Goal: Task Accomplishment & Management: Manage account settings

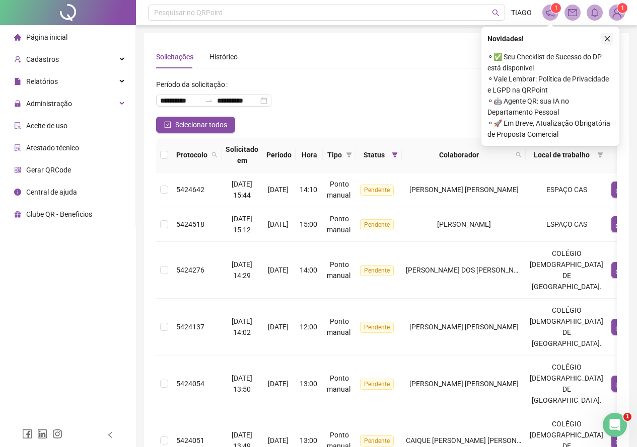
click at [607, 34] on button "button" at bounding box center [607, 39] width 12 height 12
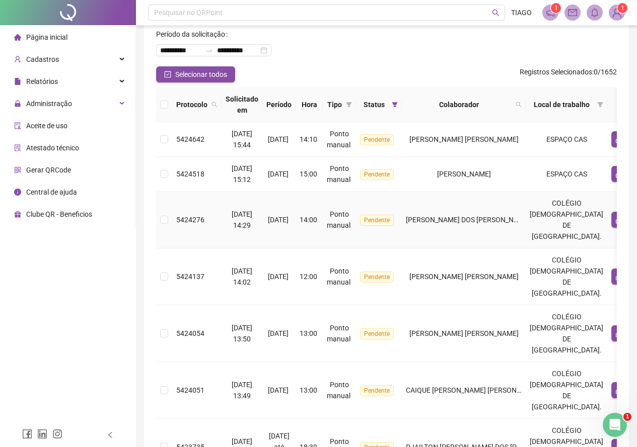
scroll to position [101, 0]
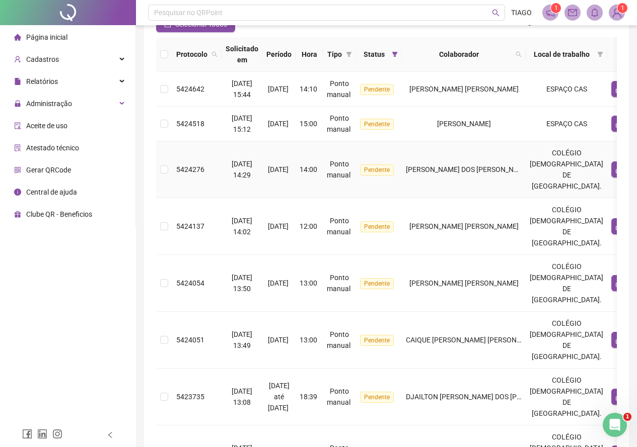
click at [463, 154] on td "[PERSON_NAME] DOS [PERSON_NAME]" at bounding box center [464, 169] width 124 height 57
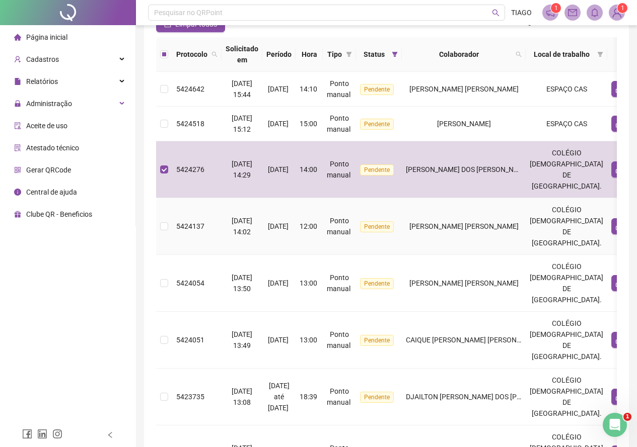
click at [455, 244] on td "[PERSON_NAME] [PERSON_NAME]" at bounding box center [464, 226] width 124 height 57
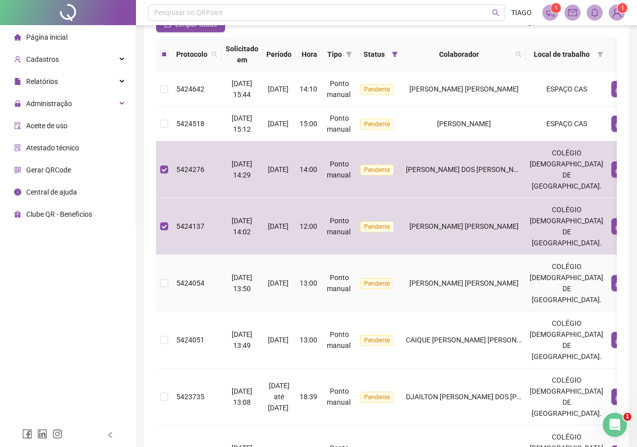
drag, startPoint x: 446, startPoint y: 303, endPoint x: 380, endPoint y: 285, distance: 69.1
click at [380, 285] on span "Pendente" at bounding box center [377, 283] width 34 height 11
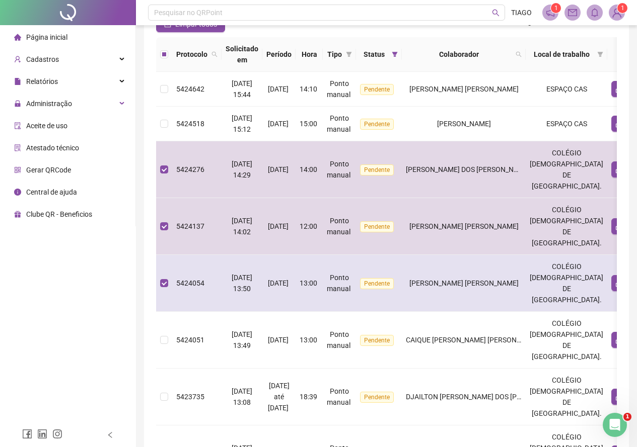
scroll to position [201, 0]
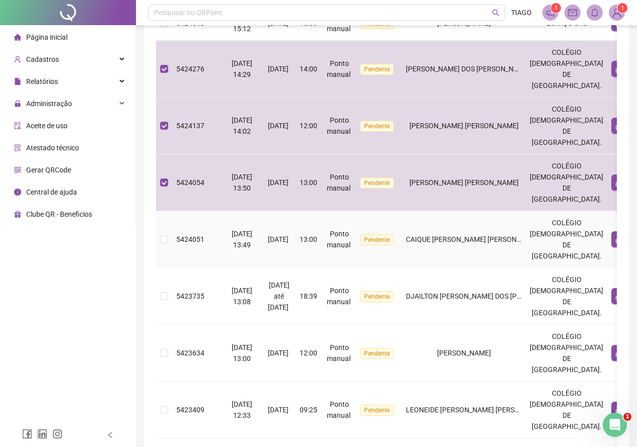
click at [391, 228] on td "Pendente" at bounding box center [379, 239] width 46 height 57
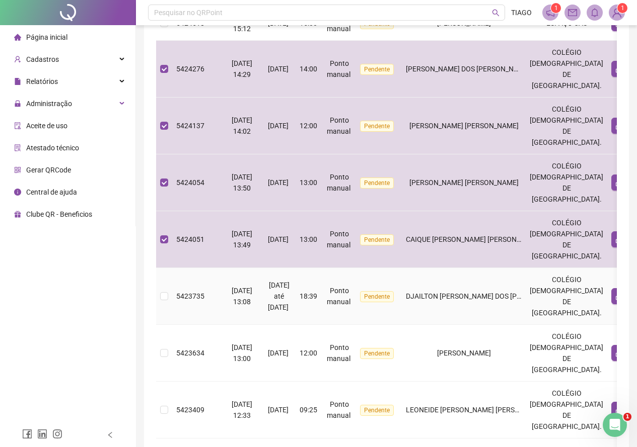
click at [402, 288] on td "Pendente" at bounding box center [379, 296] width 46 height 57
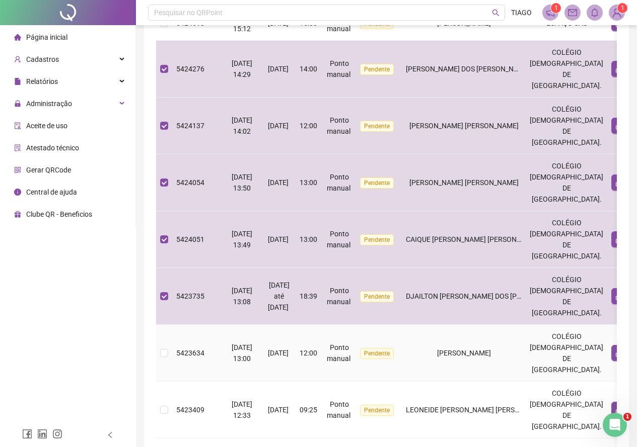
drag, startPoint x: 418, startPoint y: 334, endPoint x: 423, endPoint y: 343, distance: 10.8
click at [418, 335] on td "[PERSON_NAME]" at bounding box center [464, 353] width 124 height 57
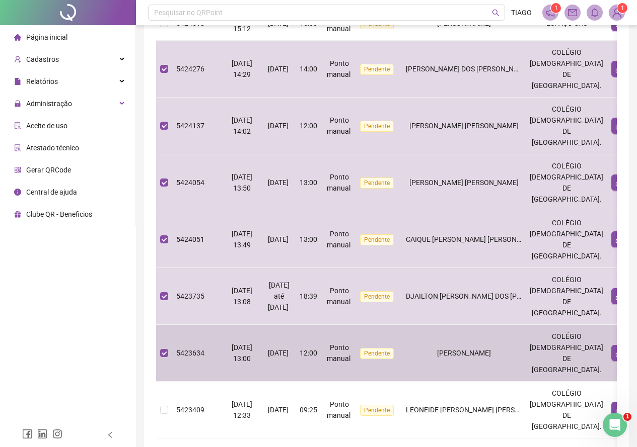
scroll to position [302, 0]
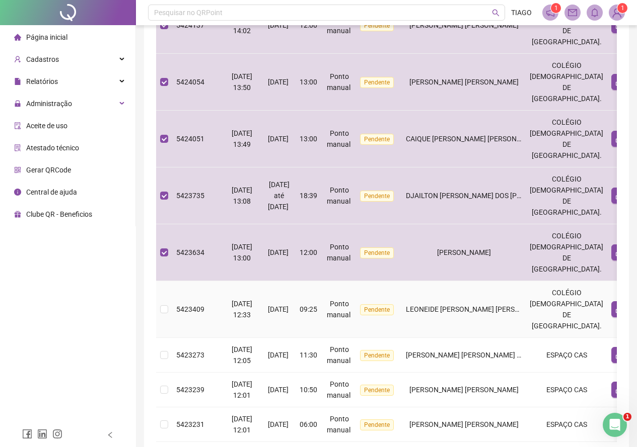
click at [431, 304] on td "LEONEIDE [PERSON_NAME] [PERSON_NAME]" at bounding box center [464, 309] width 124 height 57
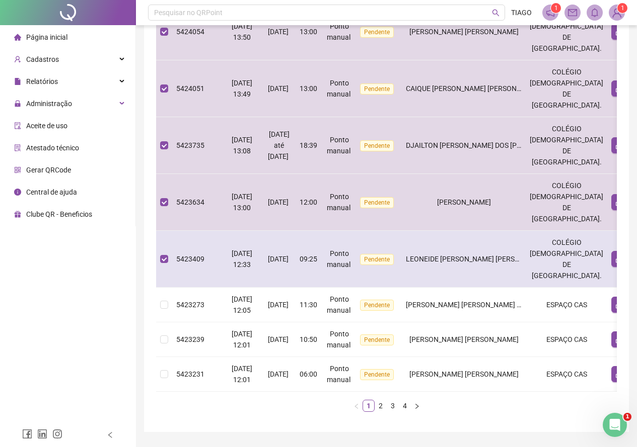
scroll to position [388, 0]
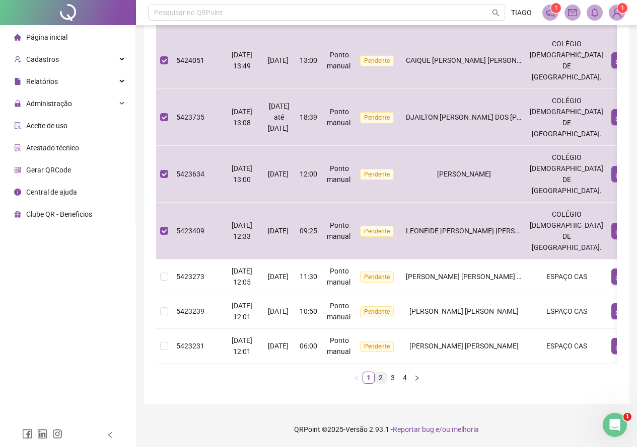
click at [378, 376] on link "2" at bounding box center [380, 377] width 11 height 11
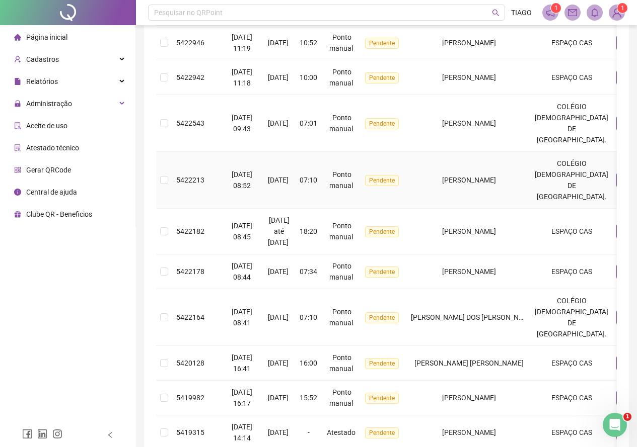
scroll to position [131, 0]
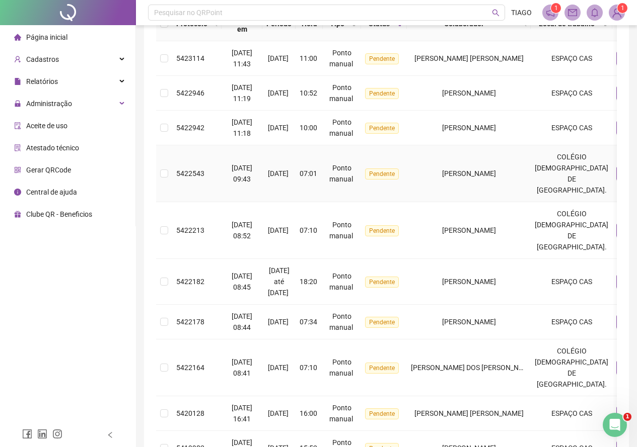
click at [407, 191] on td "Pendente" at bounding box center [384, 173] width 46 height 57
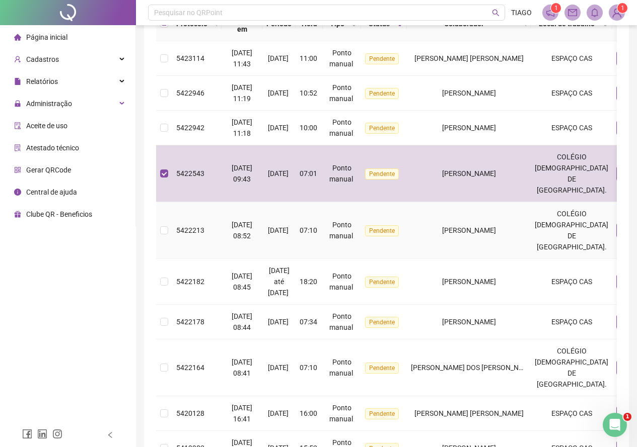
click at [399, 229] on span "Pendente" at bounding box center [382, 231] width 34 height 11
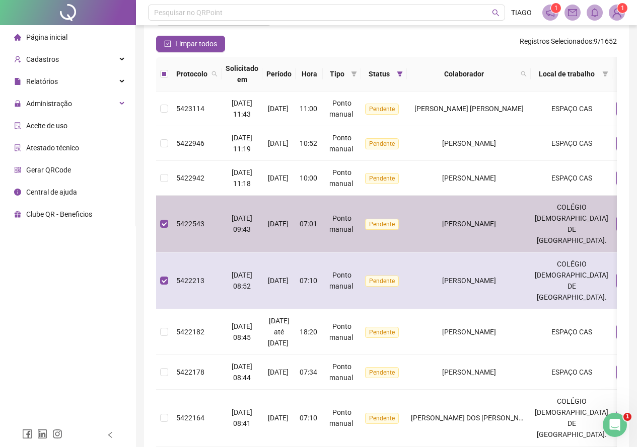
scroll to position [333, 0]
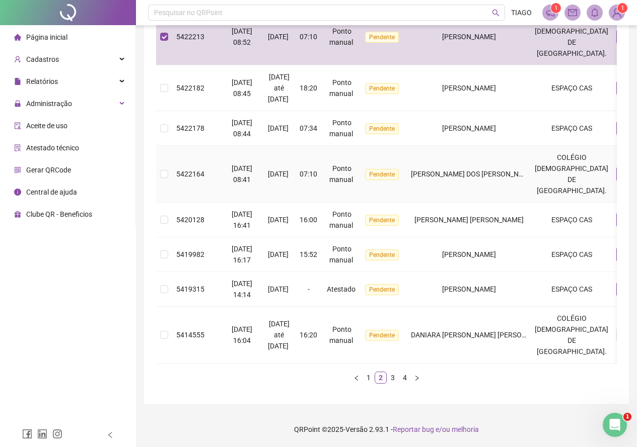
click at [467, 157] on td "[PERSON_NAME] DOS [PERSON_NAME]" at bounding box center [469, 174] width 124 height 57
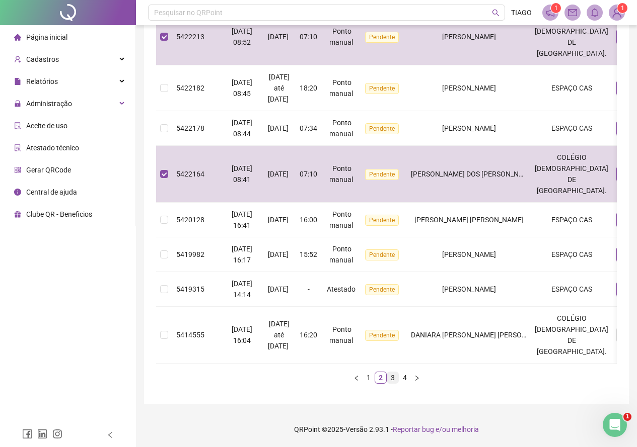
click at [395, 377] on link "3" at bounding box center [392, 377] width 11 height 11
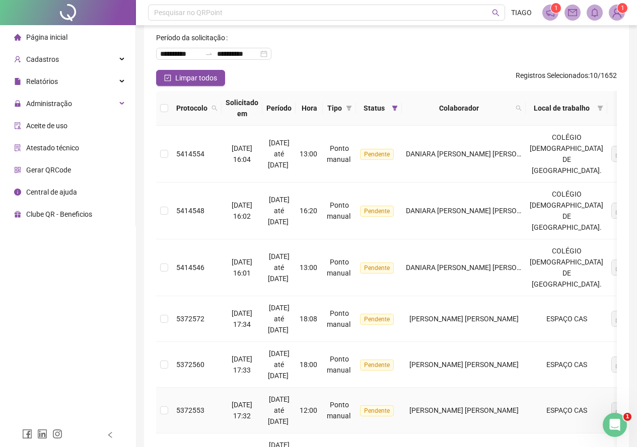
scroll to position [0, 0]
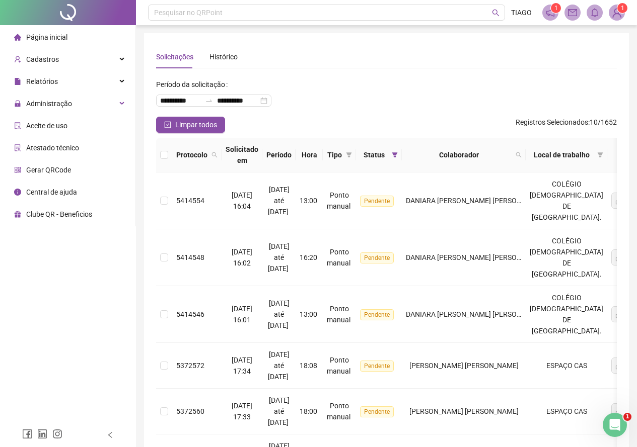
click at [625, 155] on button "button" at bounding box center [631, 155] width 12 height 12
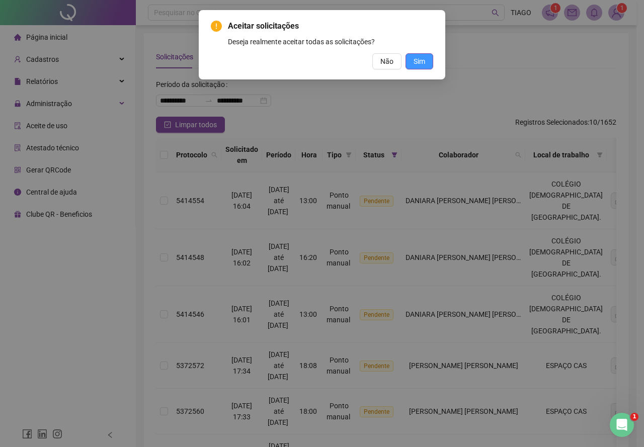
click at [414, 65] on span "Sim" at bounding box center [420, 61] width 12 height 11
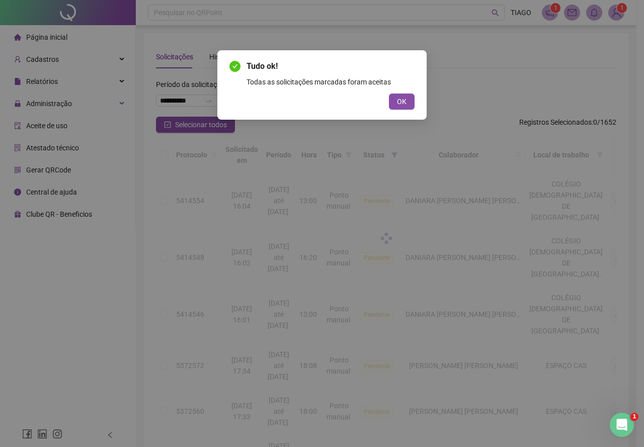
drag, startPoint x: 414, startPoint y: 65, endPoint x: 354, endPoint y: 84, distance: 62.6
click at [354, 84] on div "Todas as solicitações marcadas foram aceitas" at bounding box center [331, 82] width 168 height 11
click at [400, 98] on span "OK" at bounding box center [402, 101] width 10 height 11
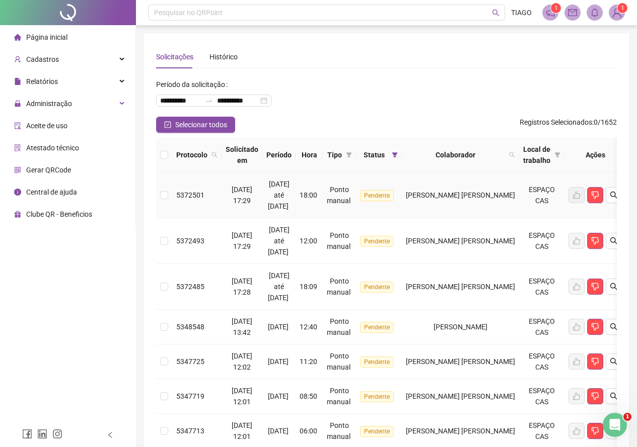
scroll to position [127, 0]
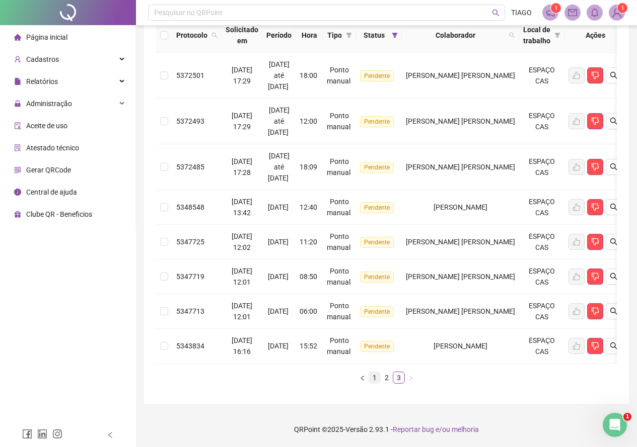
click at [376, 373] on link "1" at bounding box center [374, 377] width 11 height 11
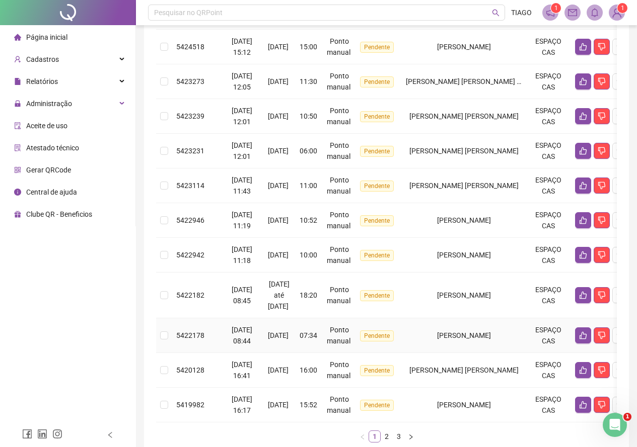
scroll to position [244, 0]
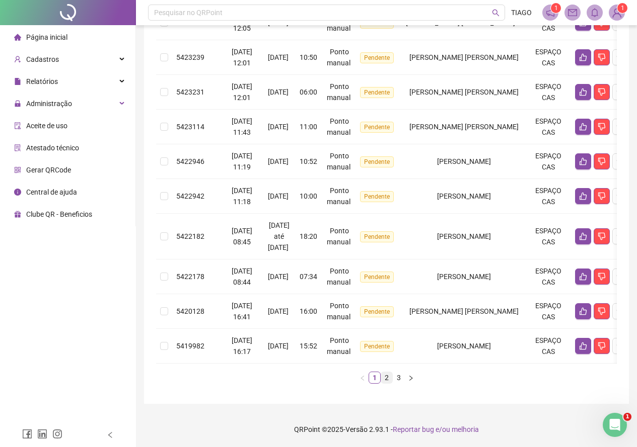
click at [385, 373] on link "2" at bounding box center [386, 377] width 11 height 11
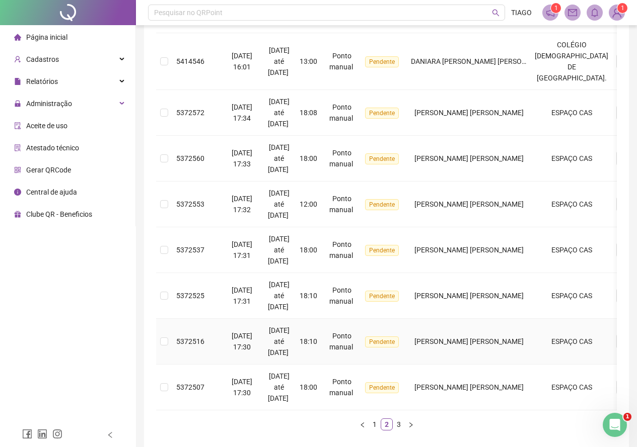
scroll to position [399, 0]
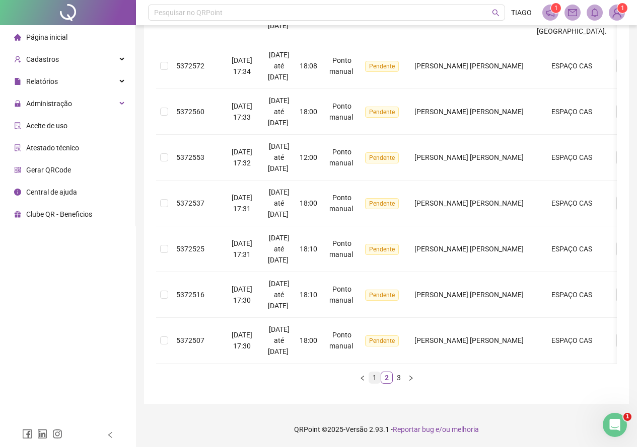
click at [376, 376] on link "1" at bounding box center [374, 377] width 11 height 11
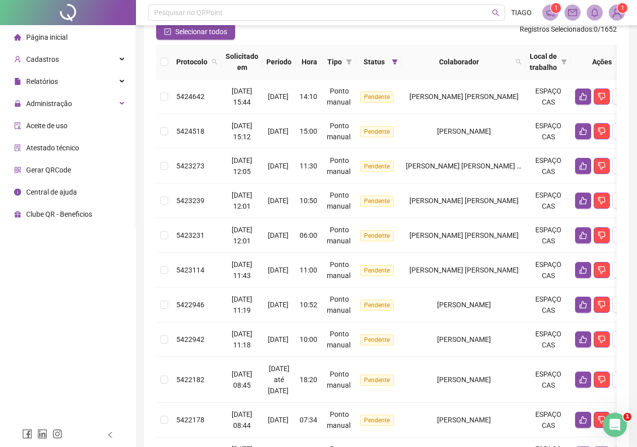
scroll to position [0, 0]
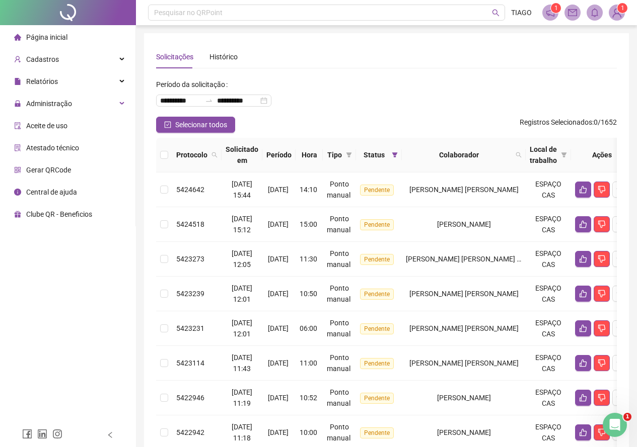
click at [611, 14] on img at bounding box center [616, 12] width 15 height 15
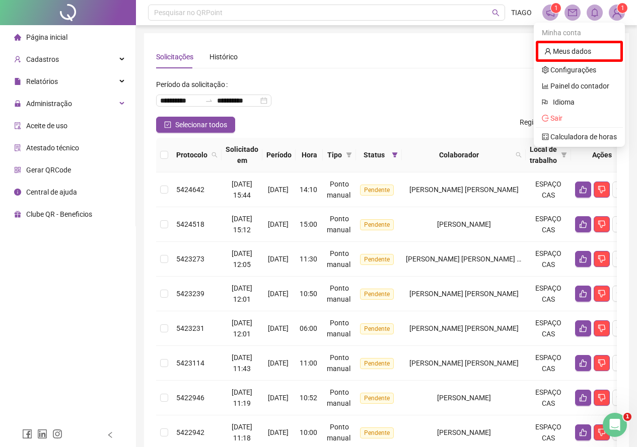
click at [613, 12] on img at bounding box center [616, 12] width 15 height 15
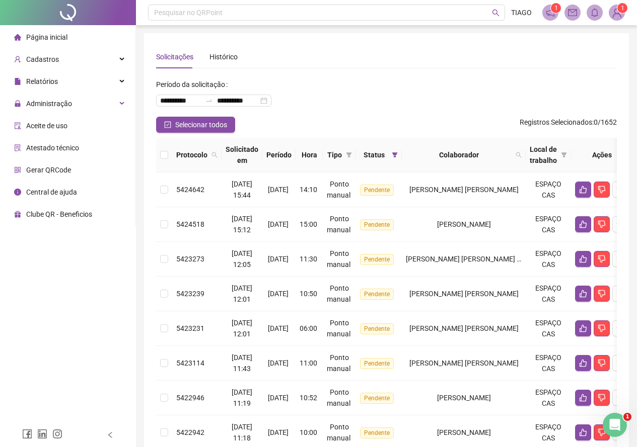
click at [544, 10] on span at bounding box center [550, 13] width 16 height 16
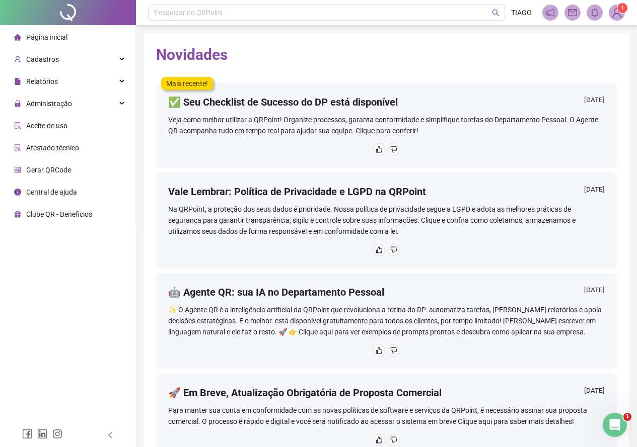
click at [547, 10] on icon "notification" at bounding box center [550, 12] width 9 height 9
click at [82, 100] on div "Administração" at bounding box center [67, 104] width 131 height 20
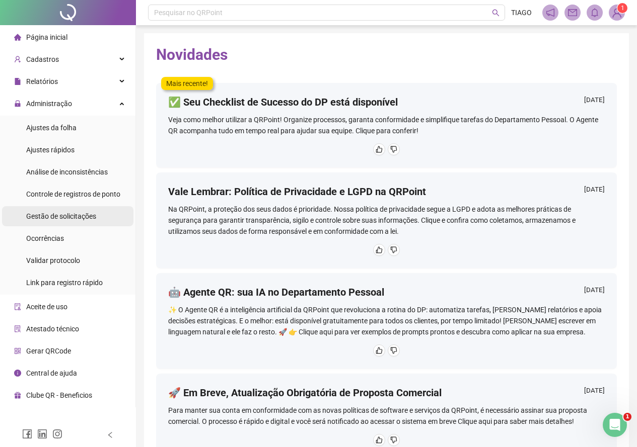
click at [82, 212] on span "Gestão de solicitações" at bounding box center [61, 216] width 70 height 8
